Goal: Go to known website: Go to known website

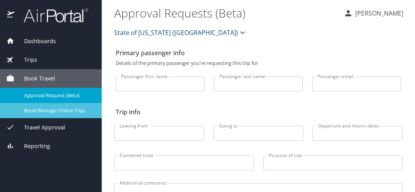
click at [69, 112] on span "Book/Manage Online Trips" at bounding box center [58, 110] width 68 height 7
